Goal: Information Seeking & Learning: Learn about a topic

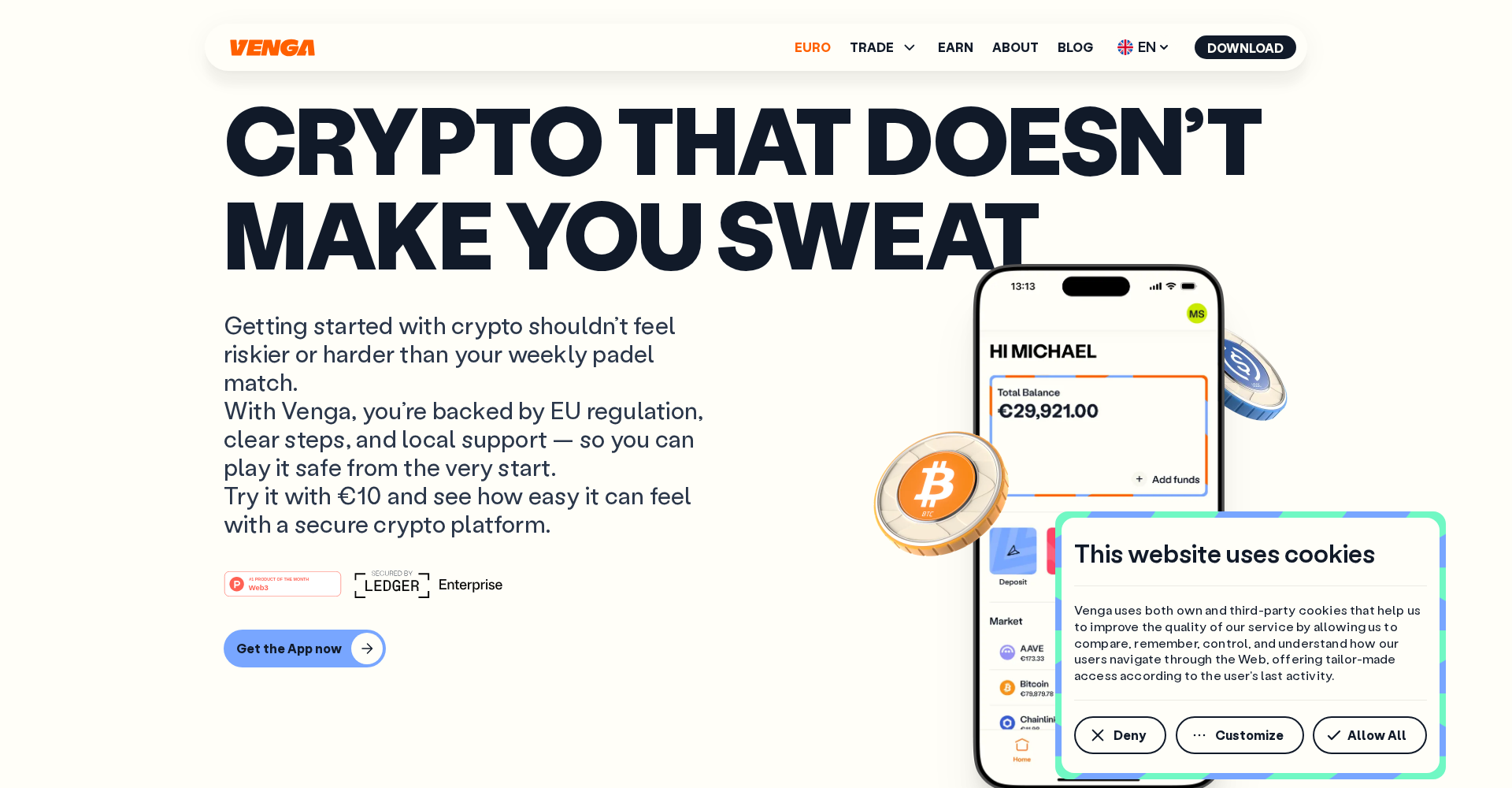
click at [828, 47] on link "Euro" at bounding box center [812, 48] width 36 height 13
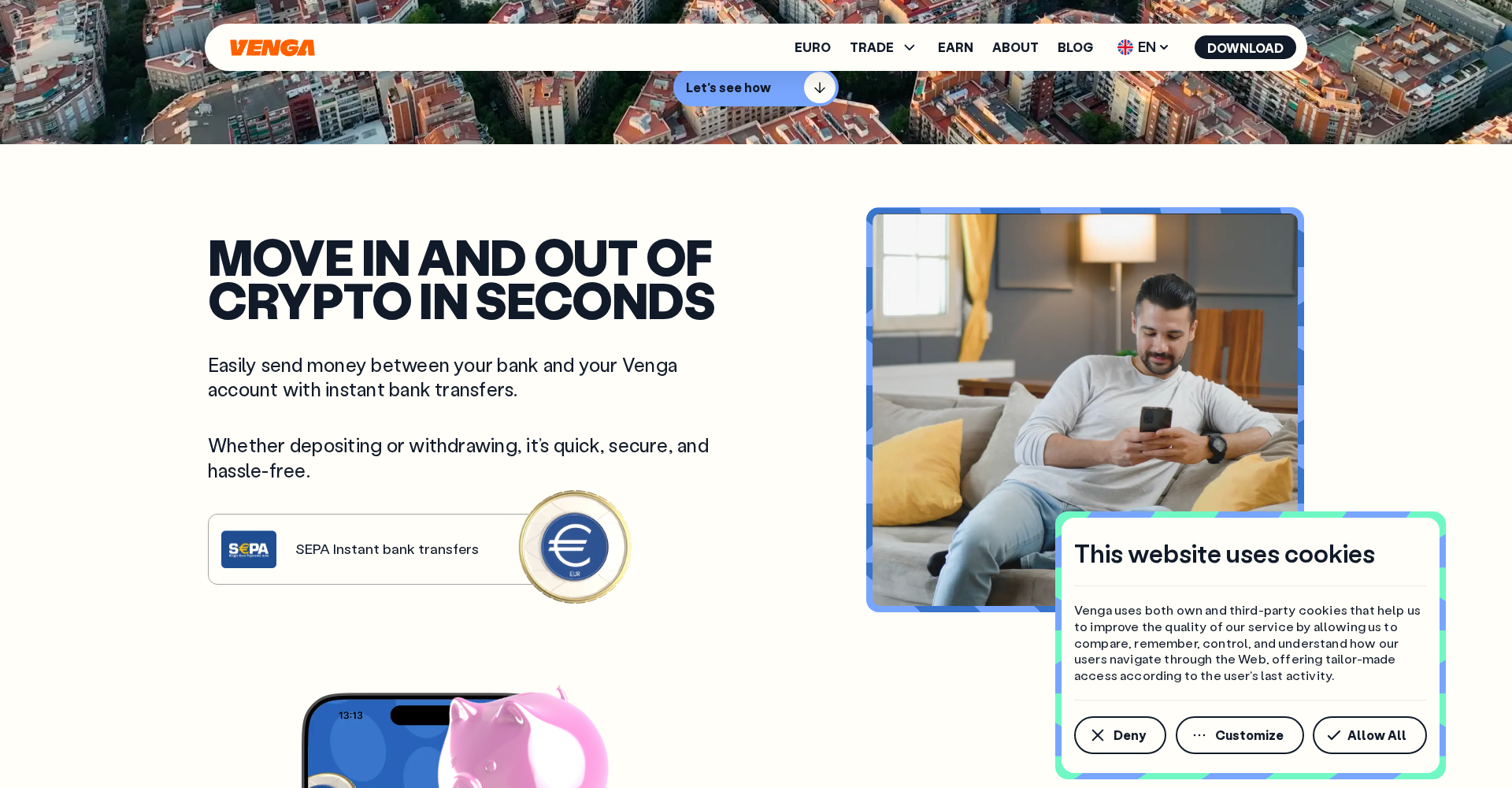
scroll to position [643, 0]
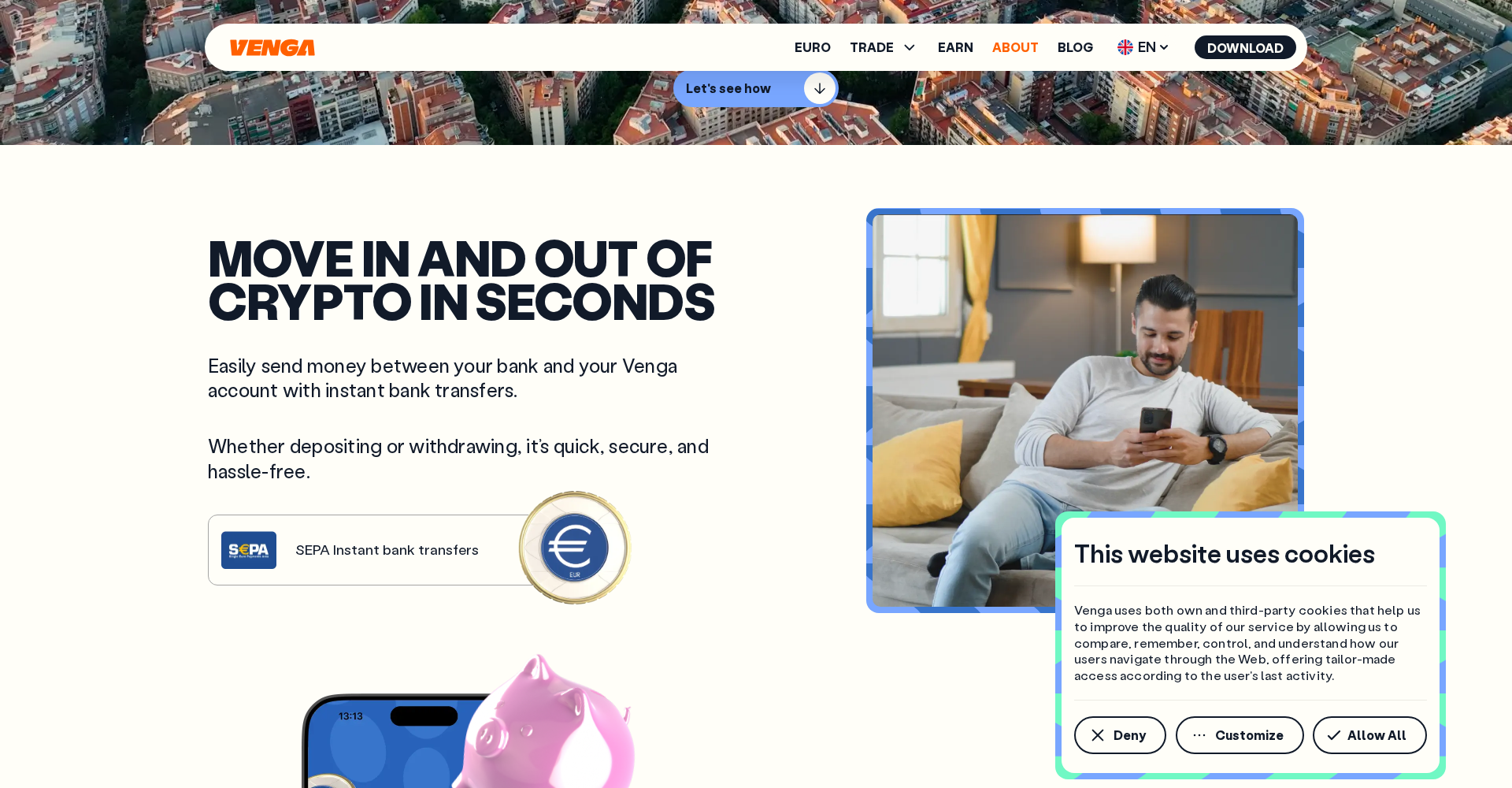
click at [1032, 43] on link "About" at bounding box center [1015, 48] width 47 height 13
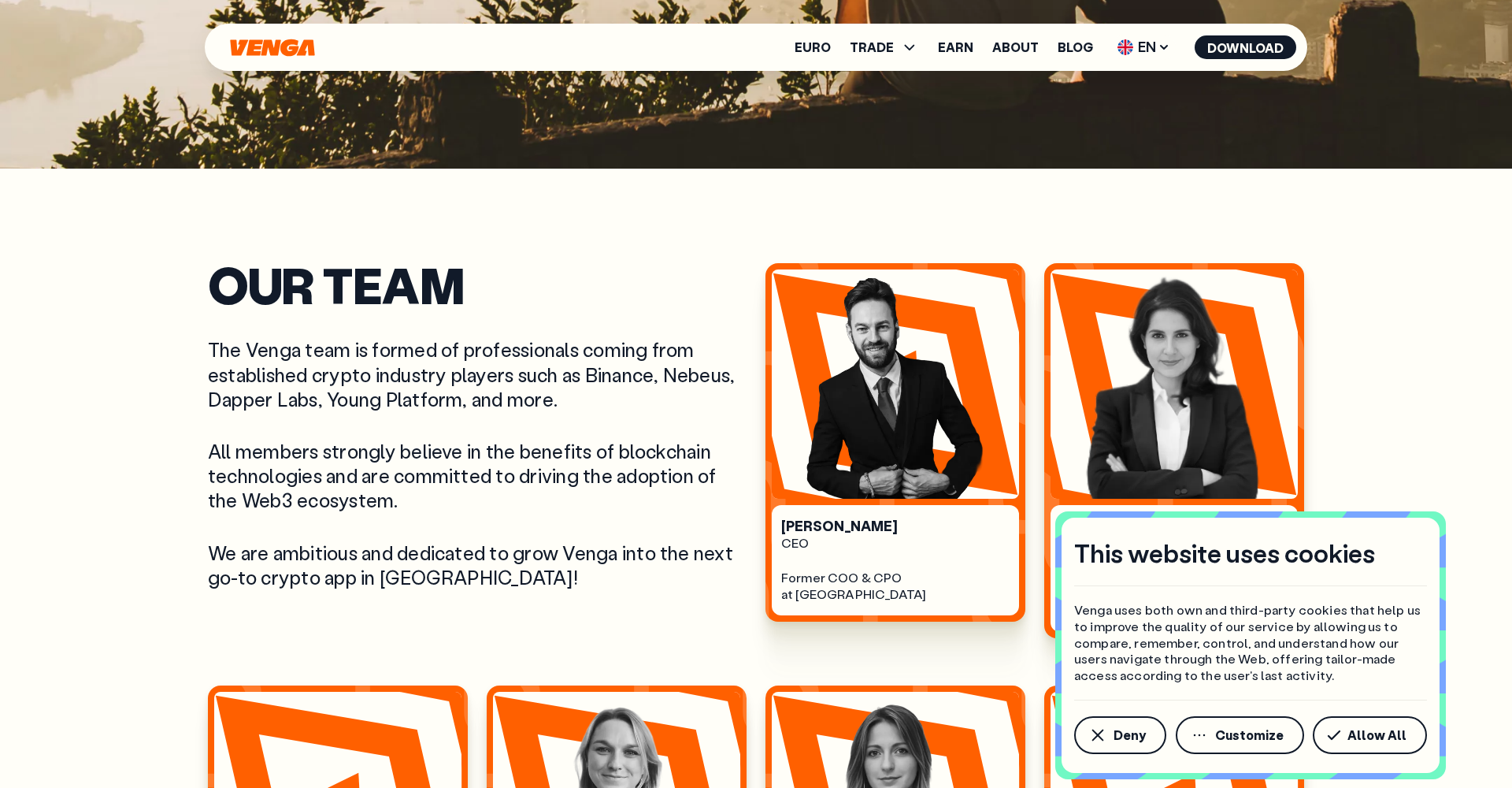
scroll to position [621, 0]
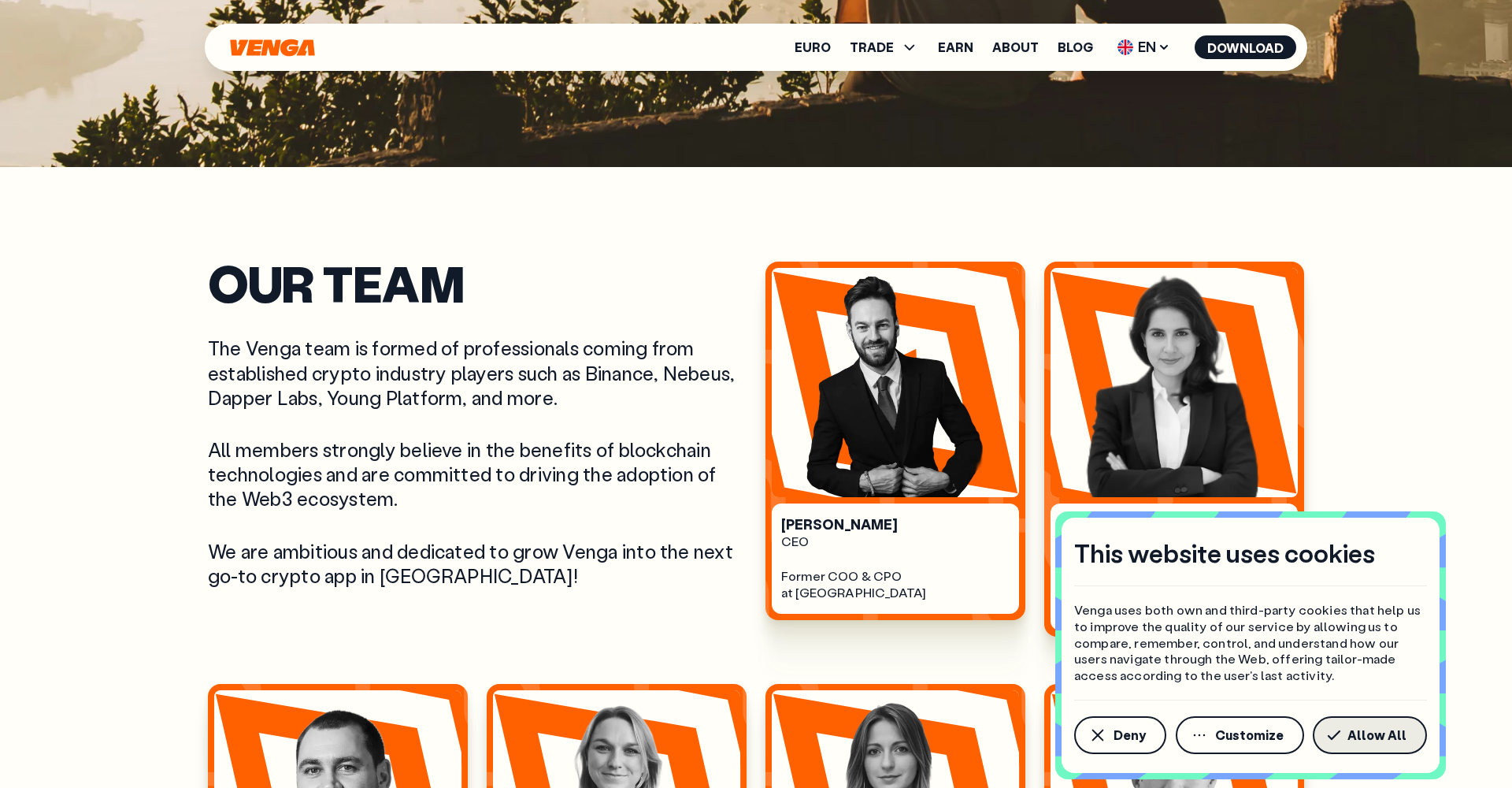
click at [1352, 739] on button "Allow All" at bounding box center [1369, 735] width 114 height 38
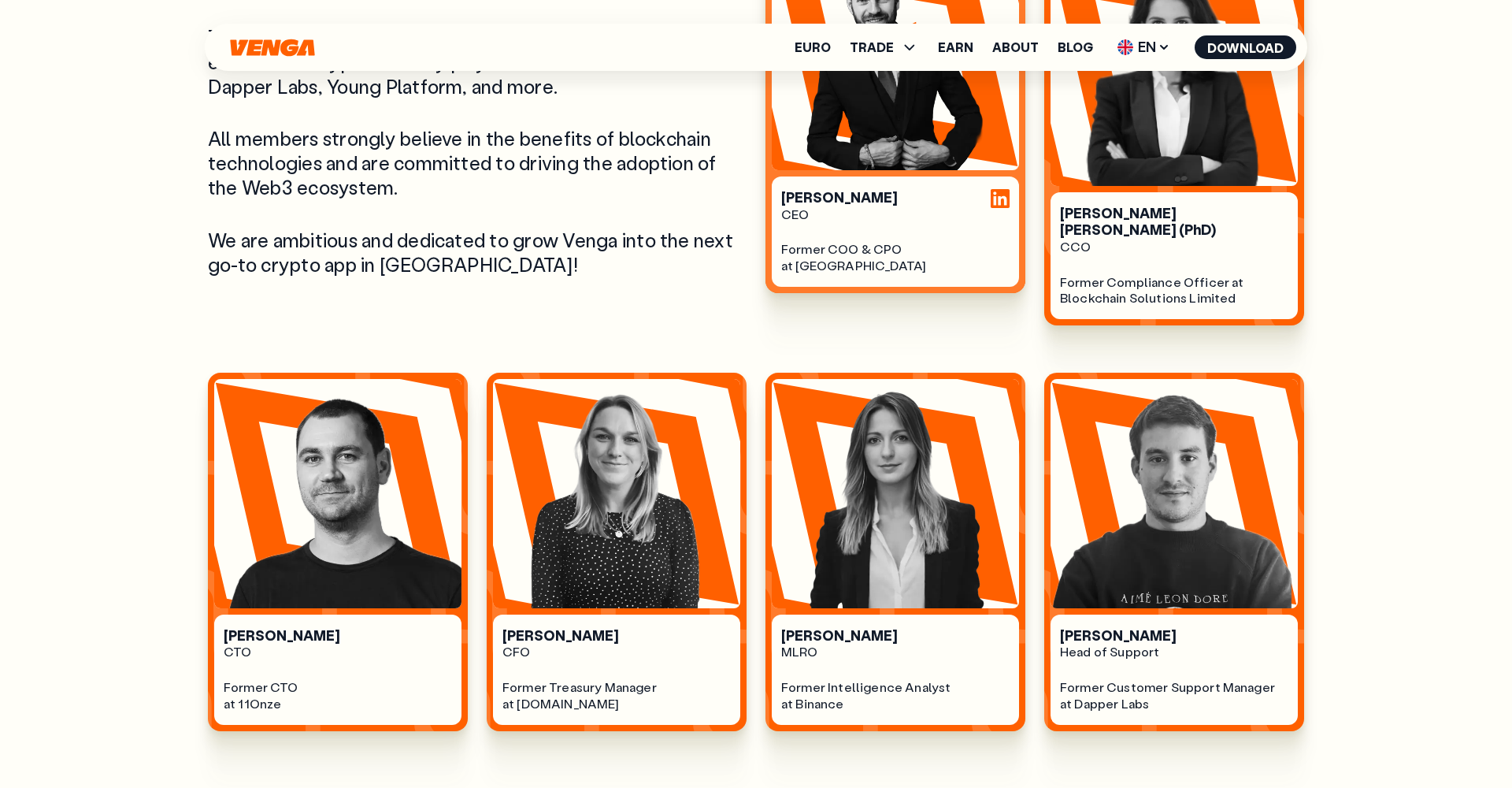
scroll to position [935, 0]
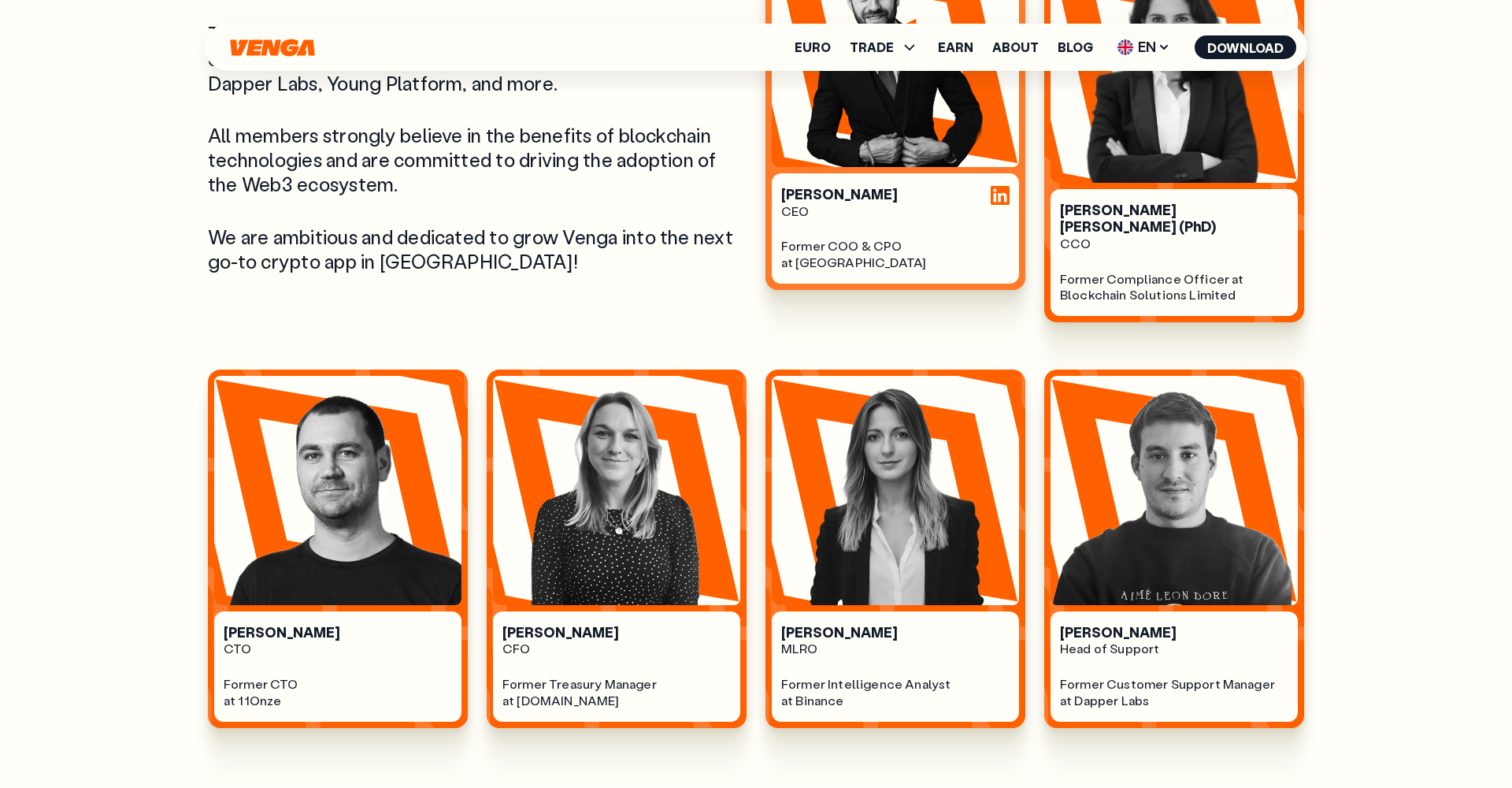
click at [920, 246] on div "Former COO & CPO at [GEOGRAPHIC_DATA]" at bounding box center [895, 254] width 228 height 33
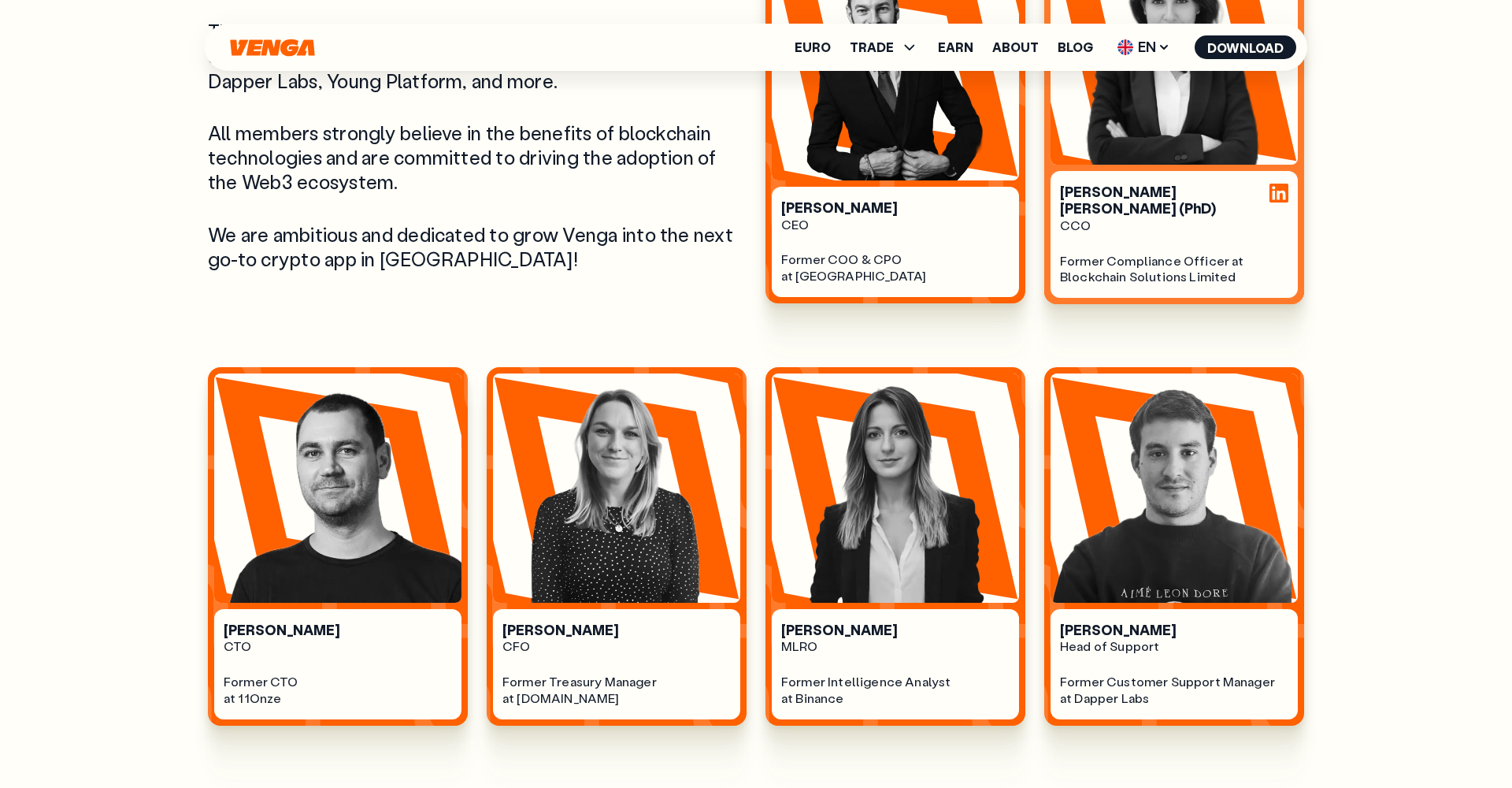
click at [1138, 198] on div "[PERSON_NAME] [PERSON_NAME] (PhD)" at bounding box center [1174, 200] width 228 height 34
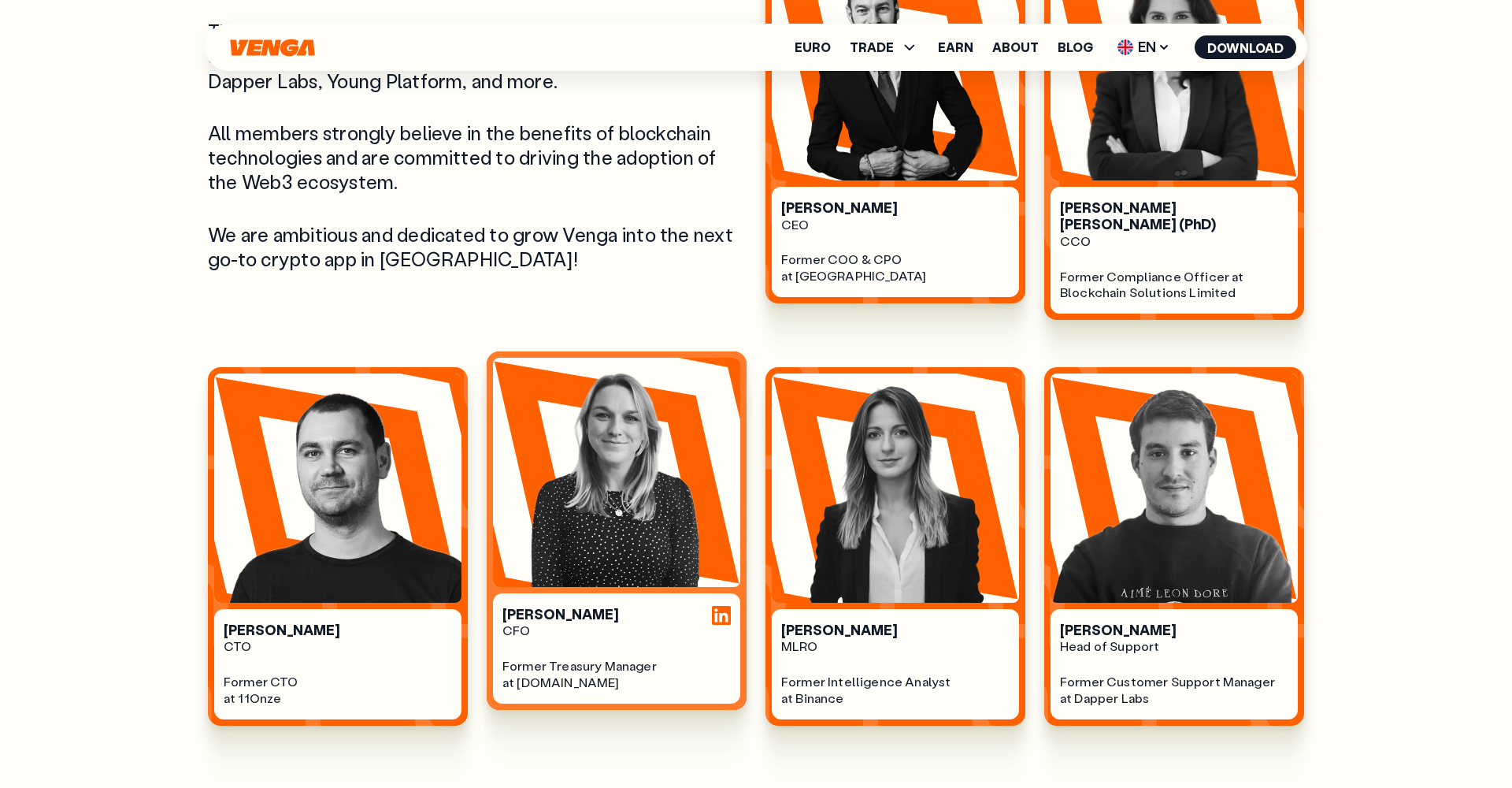
click at [641, 431] on img at bounding box center [616, 473] width 247 height 229
click at [663, 529] on img at bounding box center [616, 473] width 247 height 229
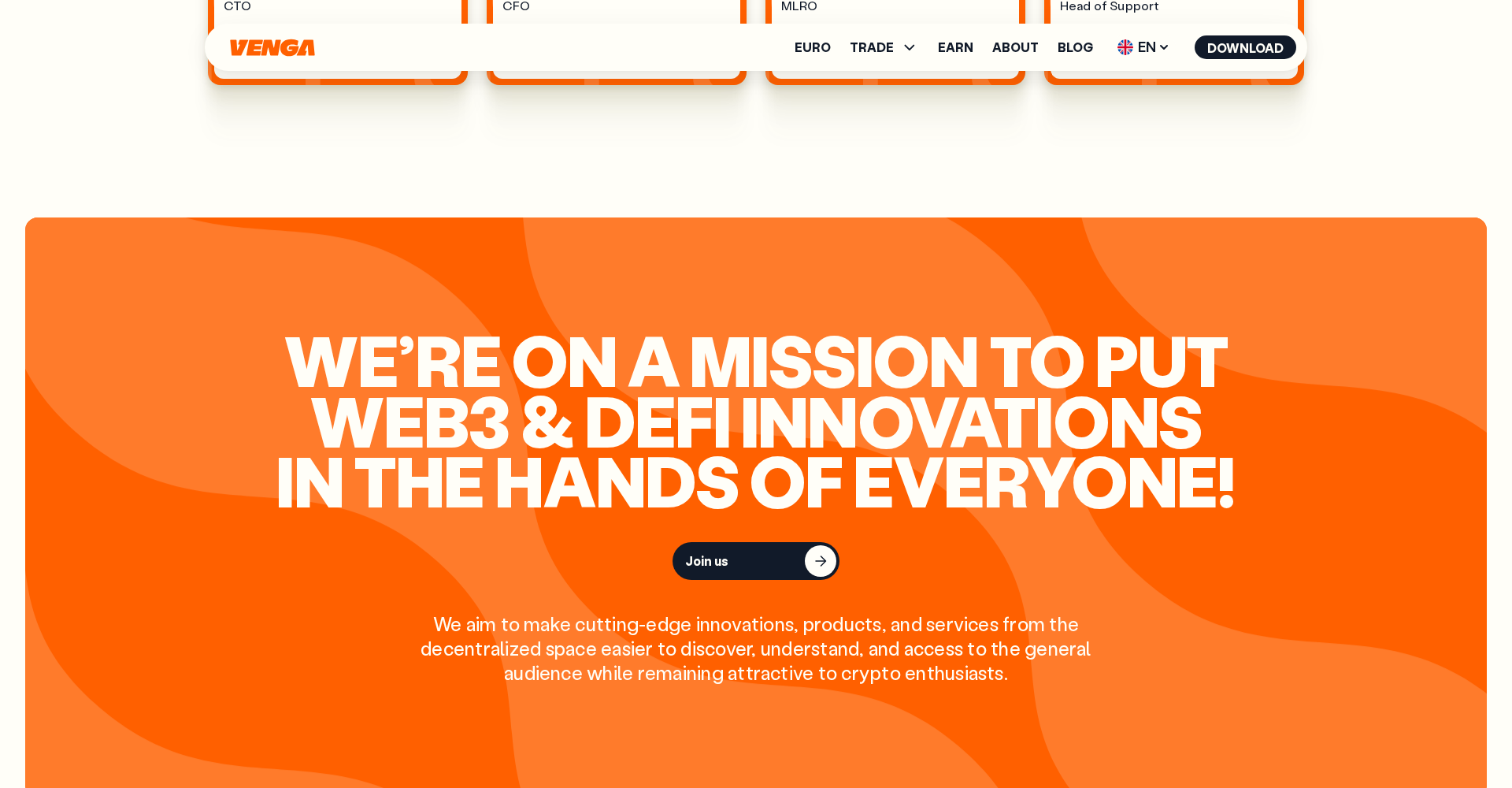
scroll to position [1579, 0]
click at [778, 560] on div "Join us We aim to make cutting-edge innovations, products, and services from th…" at bounding box center [755, 613] width 674 height 144
click at [778, 541] on button "Join us" at bounding box center [755, 560] width 167 height 38
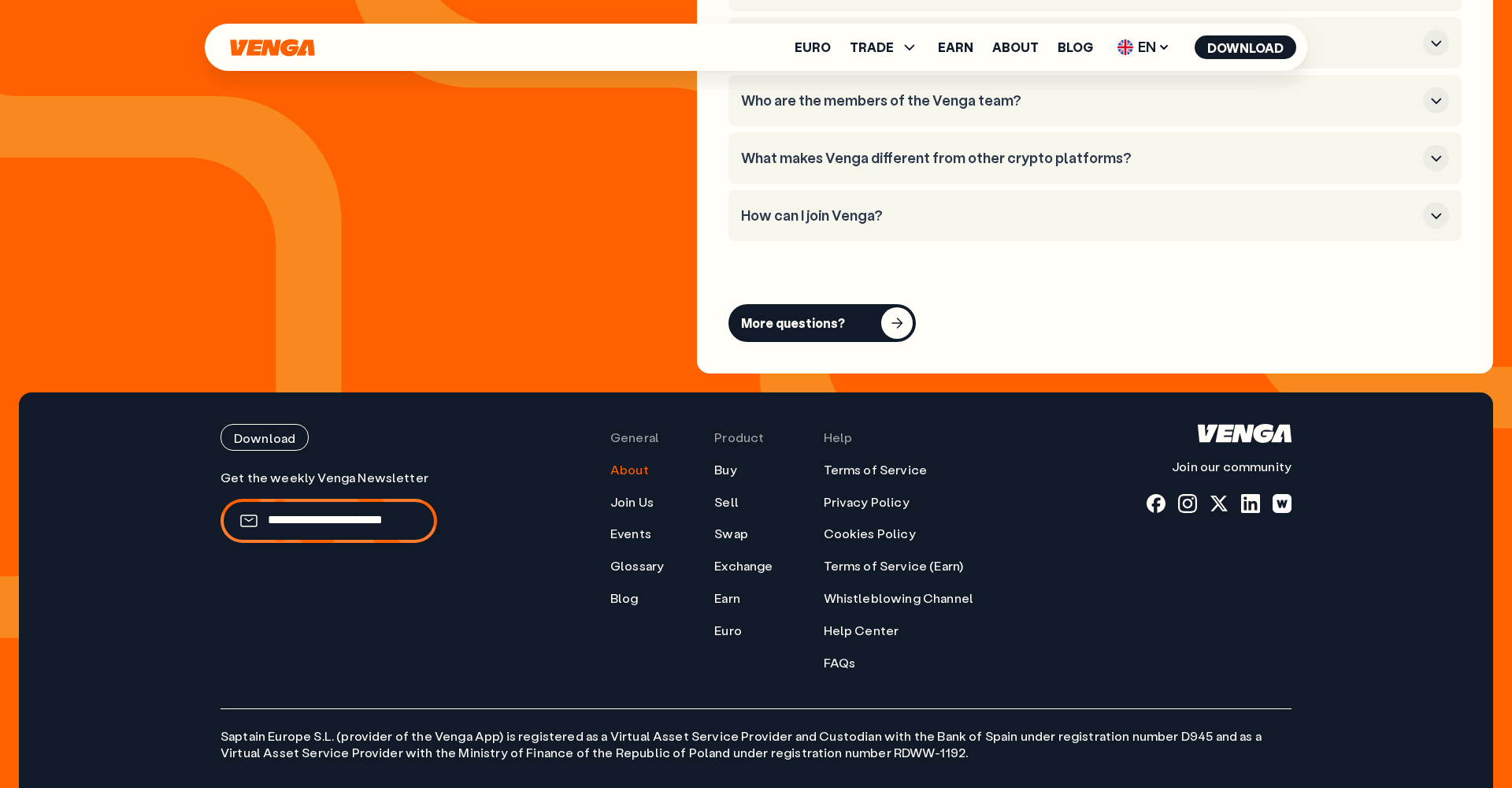
scroll to position [6315, 0]
